Goal: Transaction & Acquisition: Download file/media

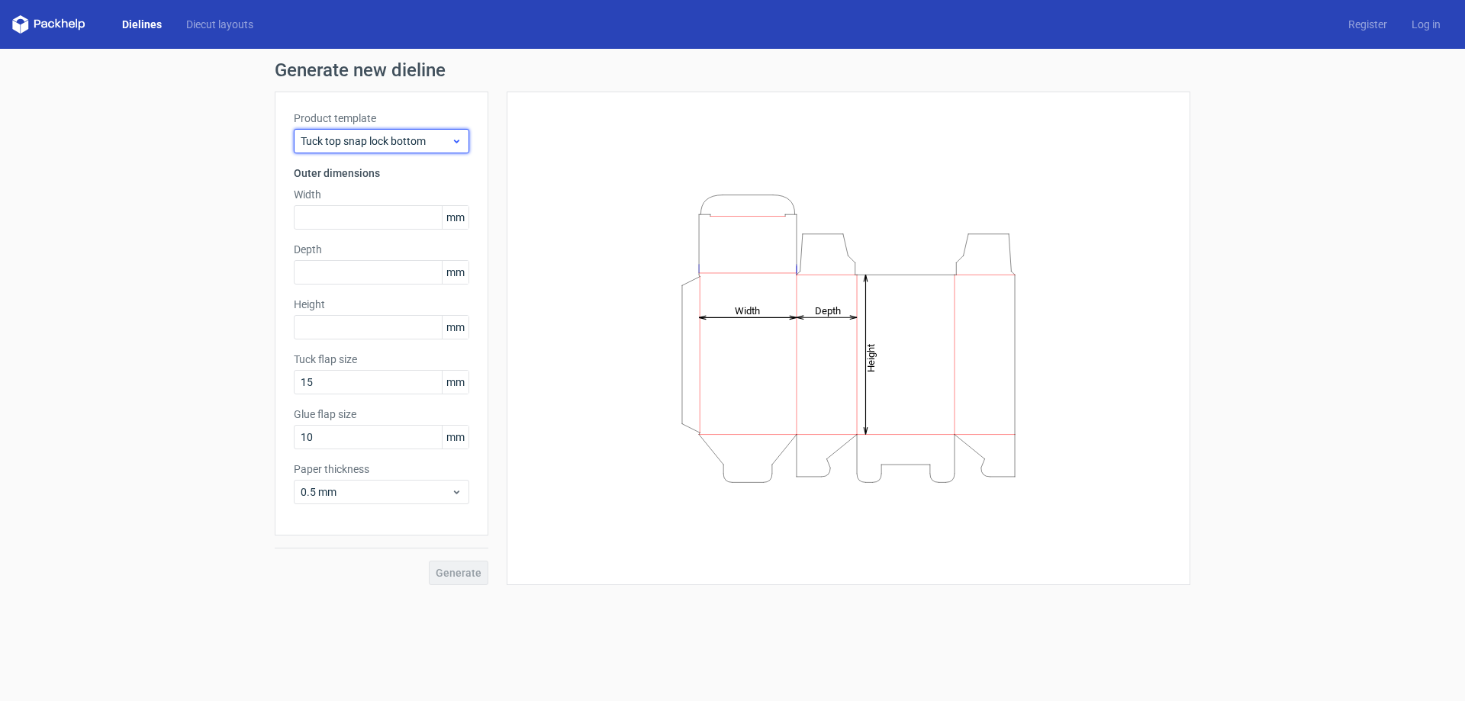
click at [383, 146] on span "Tuck top snap lock bottom" at bounding box center [376, 141] width 150 height 15
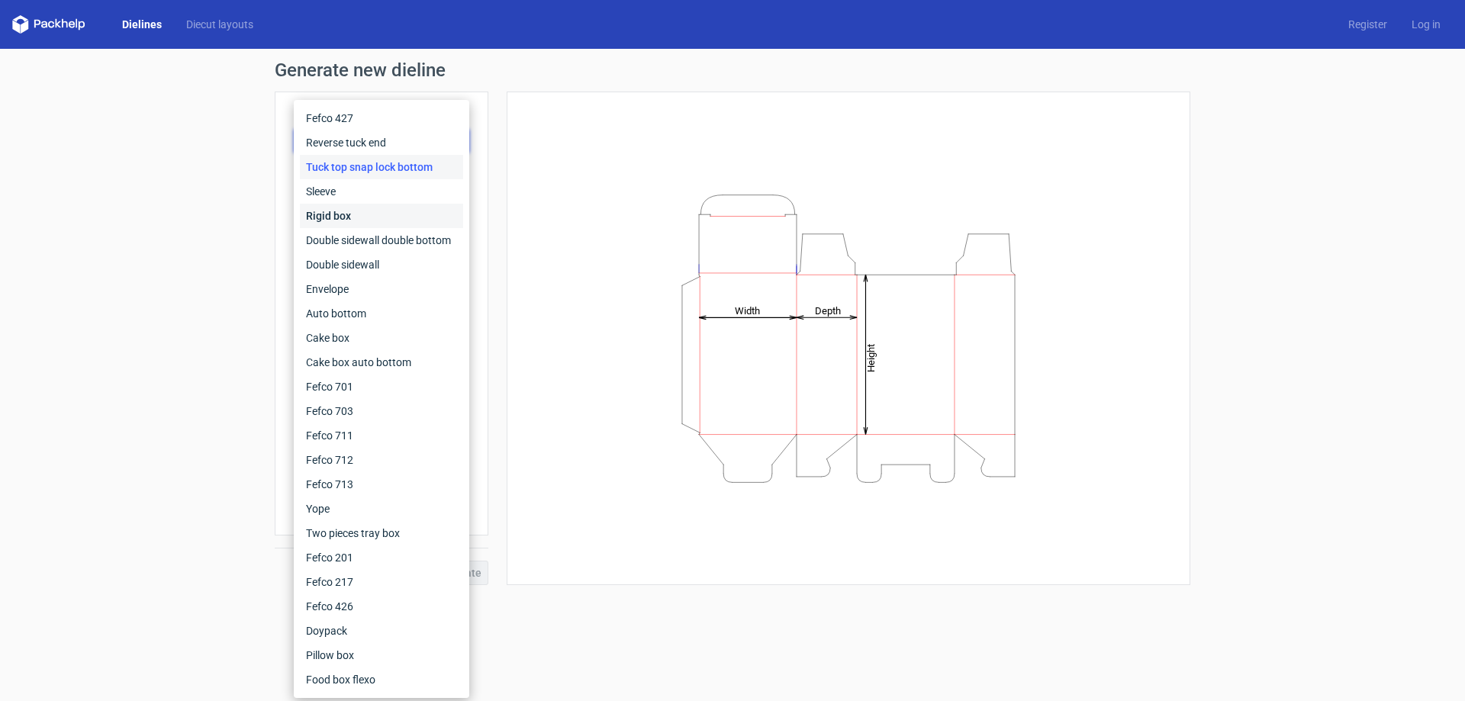
click at [360, 211] on div "Rigid box" at bounding box center [381, 216] width 163 height 24
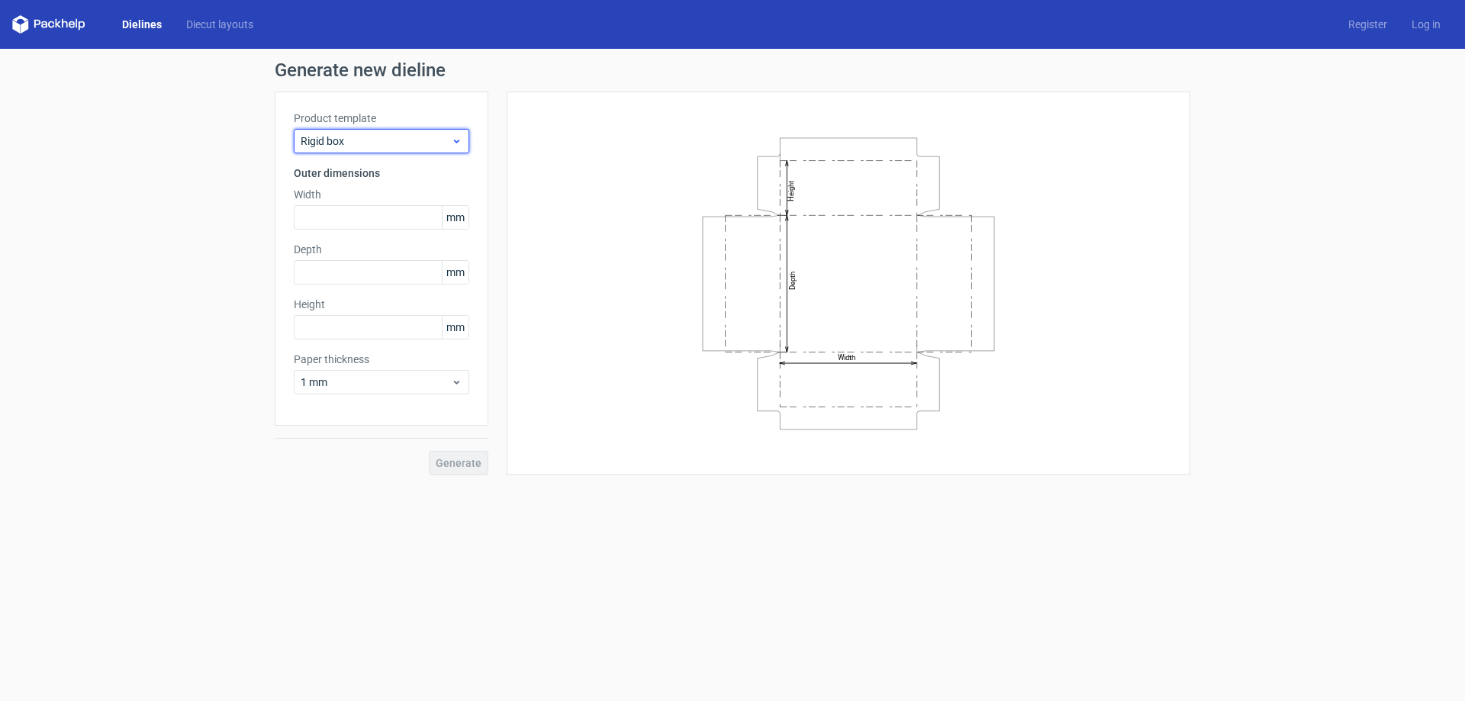
click at [384, 134] on span "Rigid box" at bounding box center [376, 141] width 150 height 15
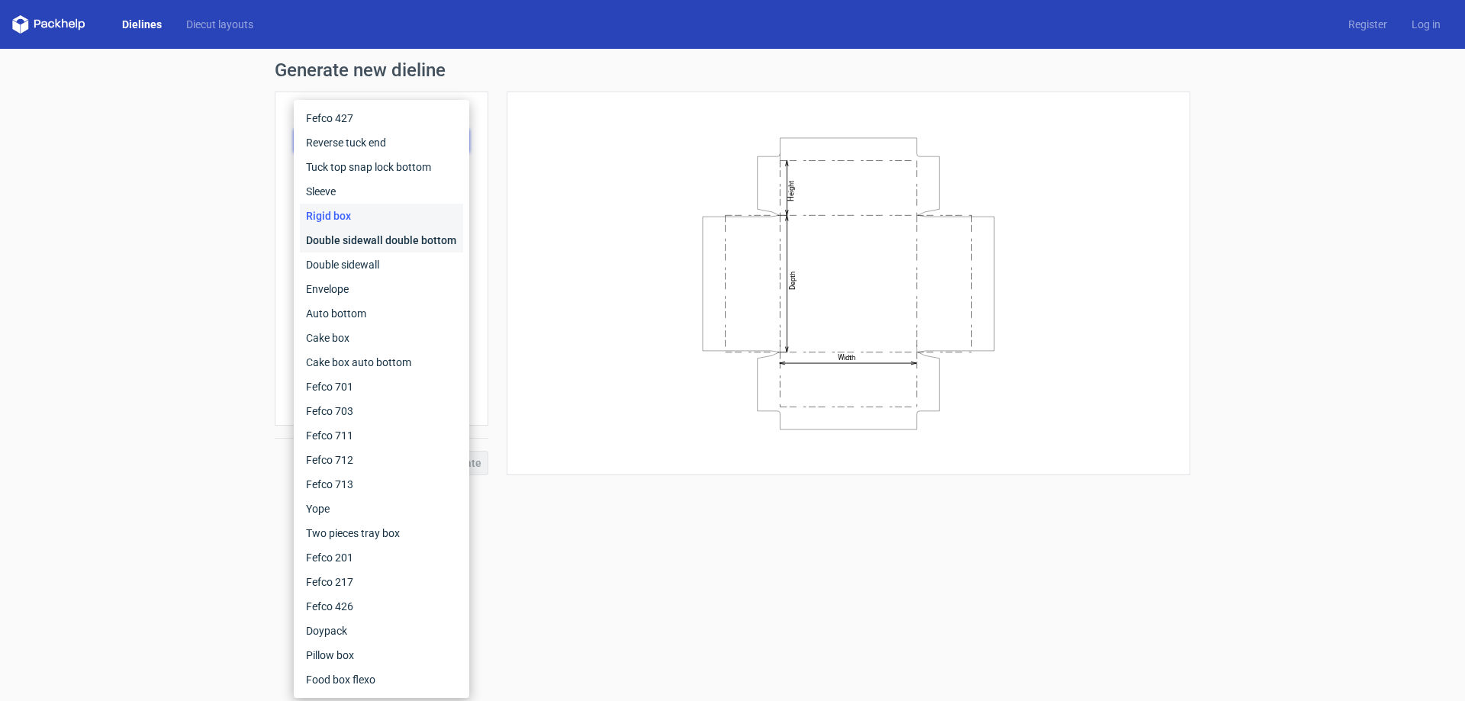
click at [376, 243] on div "Double sidewall double bottom" at bounding box center [381, 240] width 163 height 24
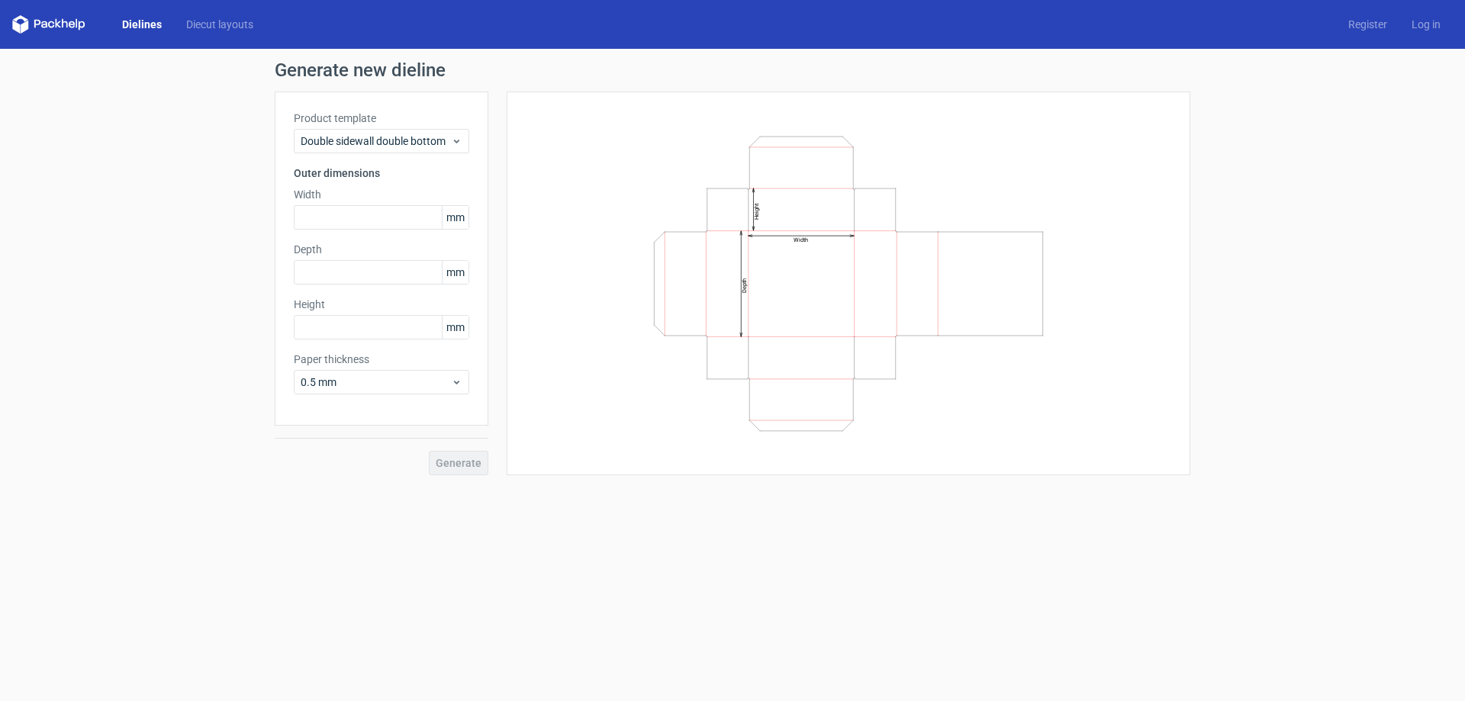
click at [478, 464] on div "Generate" at bounding box center [382, 451] width 214 height 50
click at [414, 272] on input "text" at bounding box center [381, 272] width 175 height 24
click at [456, 275] on span "mm" at bounding box center [455, 272] width 27 height 23
click at [458, 275] on span "mm" at bounding box center [455, 272] width 27 height 23
click at [394, 267] on input "text" at bounding box center [381, 272] width 175 height 24
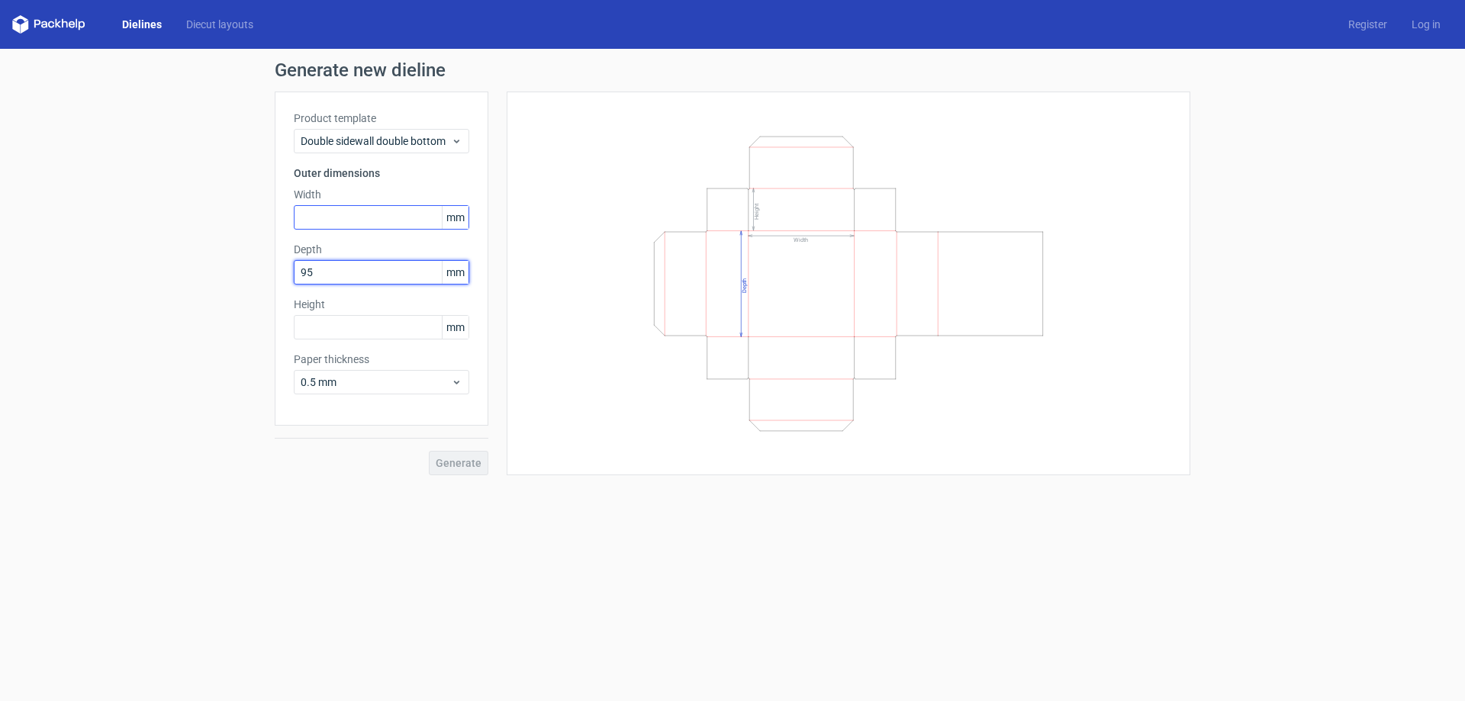
type input "95"
click at [363, 217] on input "text" at bounding box center [381, 217] width 175 height 24
type input "85"
click at [375, 320] on input "text" at bounding box center [381, 327] width 175 height 24
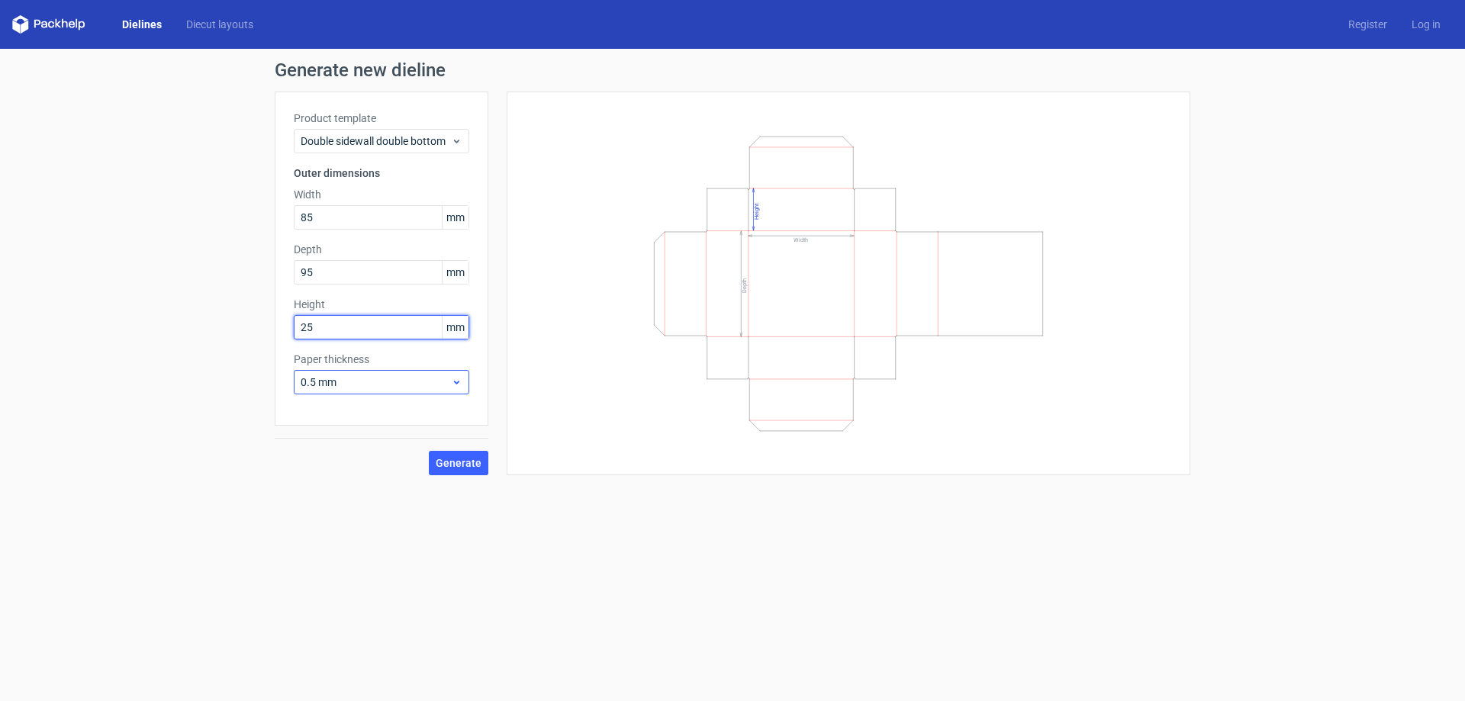
type input "25"
click at [363, 391] on div "0.5 mm" at bounding box center [381, 382] width 175 height 24
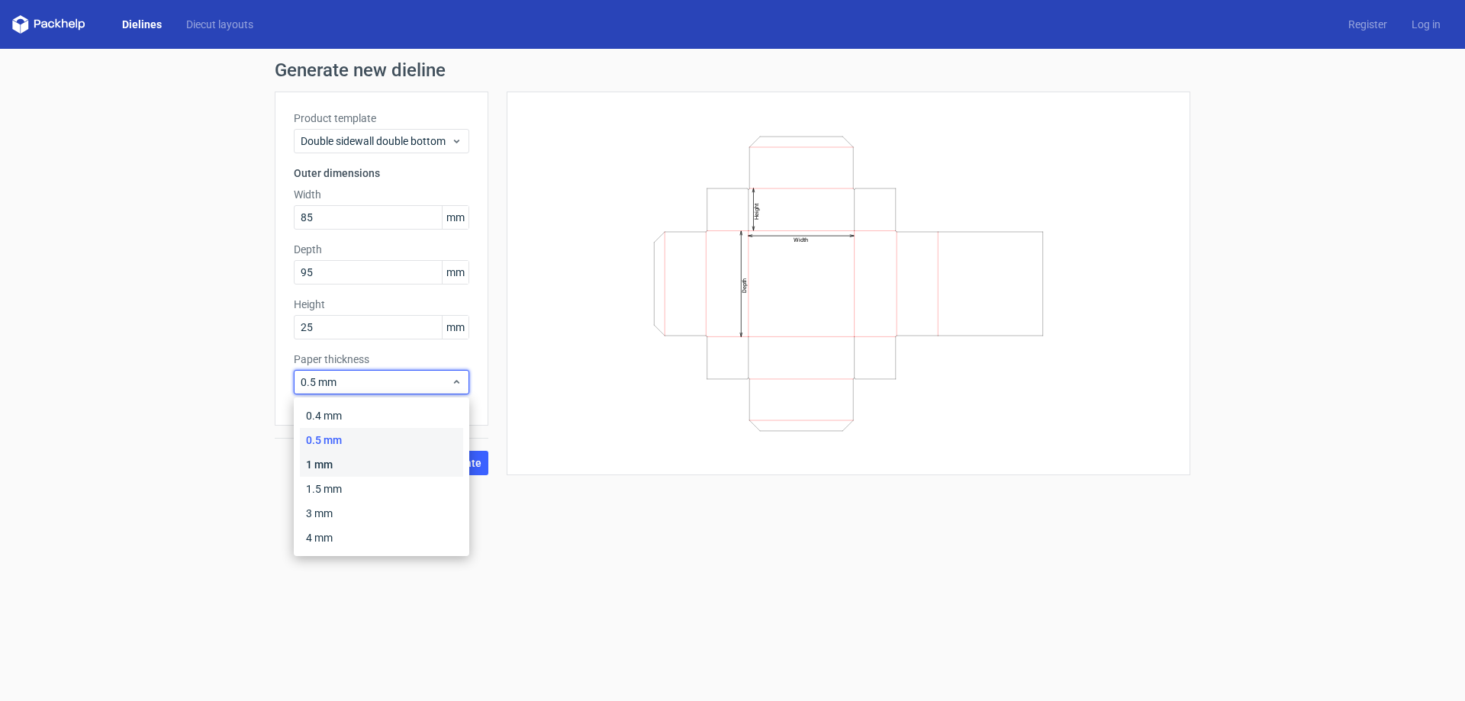
click at [353, 462] on div "1 mm" at bounding box center [381, 464] width 163 height 24
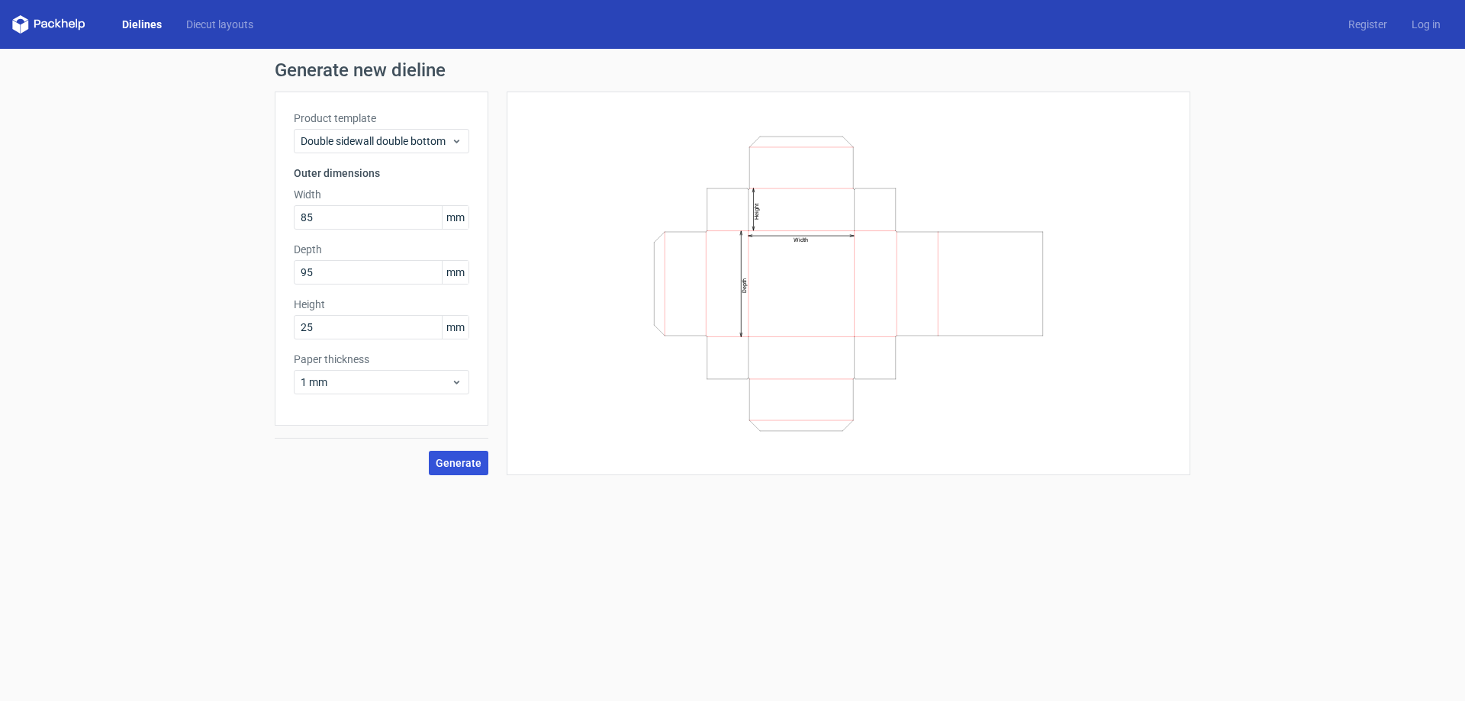
click at [470, 455] on button "Generate" at bounding box center [459, 463] width 60 height 24
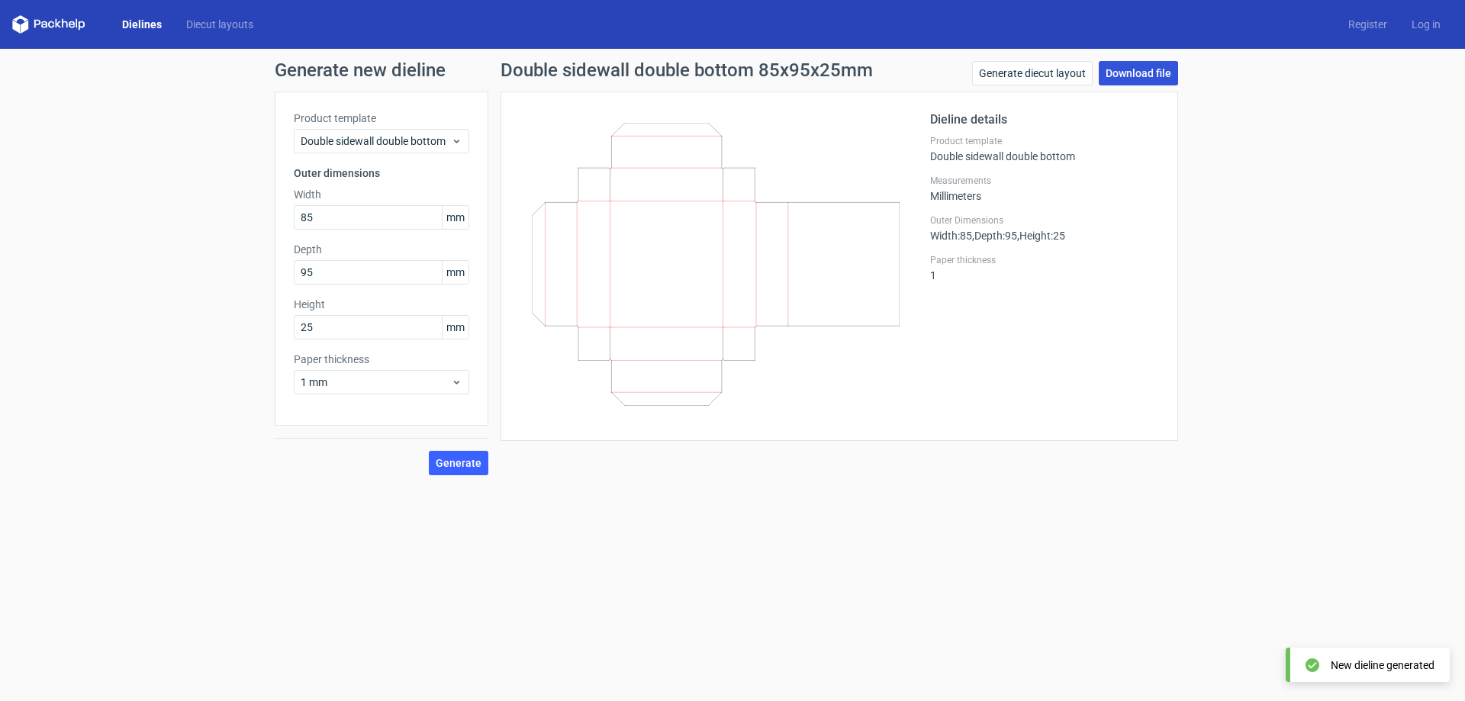
click at [1134, 79] on link "Download file" at bounding box center [1138, 73] width 79 height 24
